Goal: Browse casually

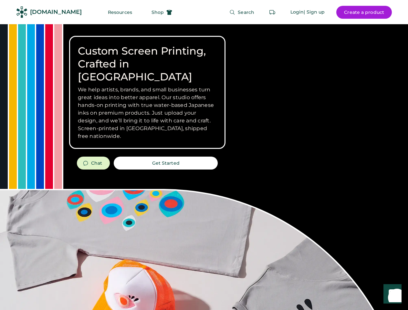
click at [204, 155] on div "Custom Screen Printing, Crafted in [GEOGRAPHIC_DATA] We help artists, brands, a…" at bounding box center [204, 229] width 408 height 410
click at [204, 167] on div "Custom Screen Printing, Crafted in [GEOGRAPHIC_DATA] We help artists, brands, a…" at bounding box center [204, 229] width 408 height 410
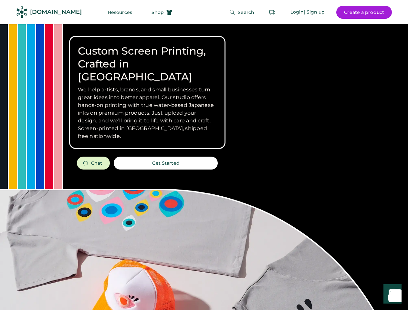
click at [204, 167] on div "Custom Screen Printing, Crafted in [GEOGRAPHIC_DATA] We help artists, brands, a…" at bounding box center [204, 229] width 408 height 410
click at [147, 92] on h3 "We help artists, brands, and small businesses turn great ideas into better appa…" at bounding box center [147, 113] width 139 height 54
click at [147, 86] on h3 "We help artists, brands, and small businesses turn great ideas into better appa…" at bounding box center [147, 113] width 139 height 54
click at [147, 57] on h1 "Custom Screen Printing, Crafted in [GEOGRAPHIC_DATA]" at bounding box center [147, 64] width 139 height 39
